Goal: Task Accomplishment & Management: Manage account settings

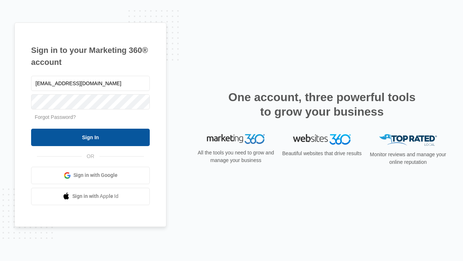
click at [90, 137] on input "Sign In" at bounding box center [90, 137] width 119 height 17
